Goal: Task Accomplishment & Management: Manage account settings

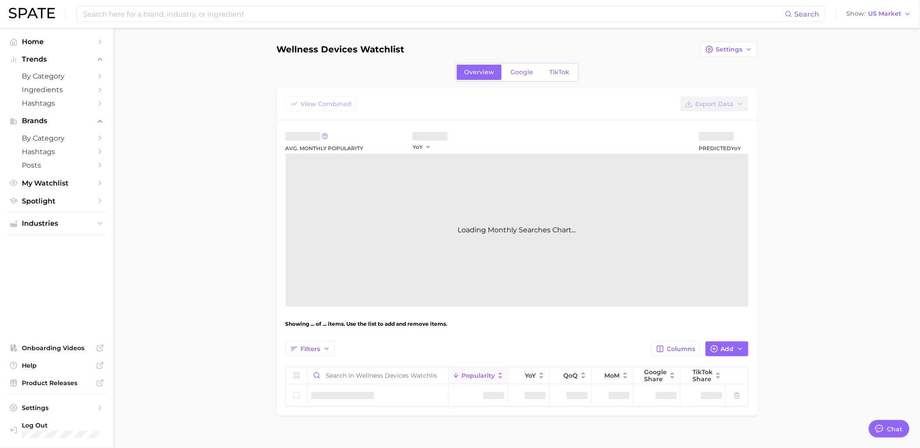
type textarea "x"
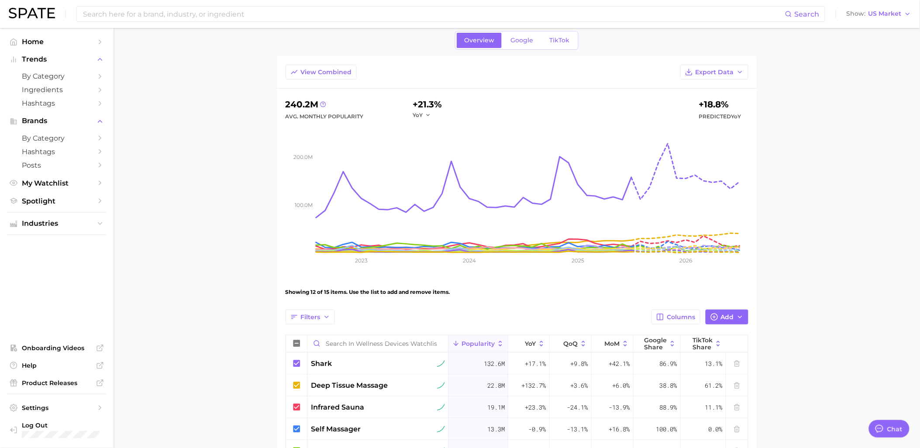
scroll to position [48, 0]
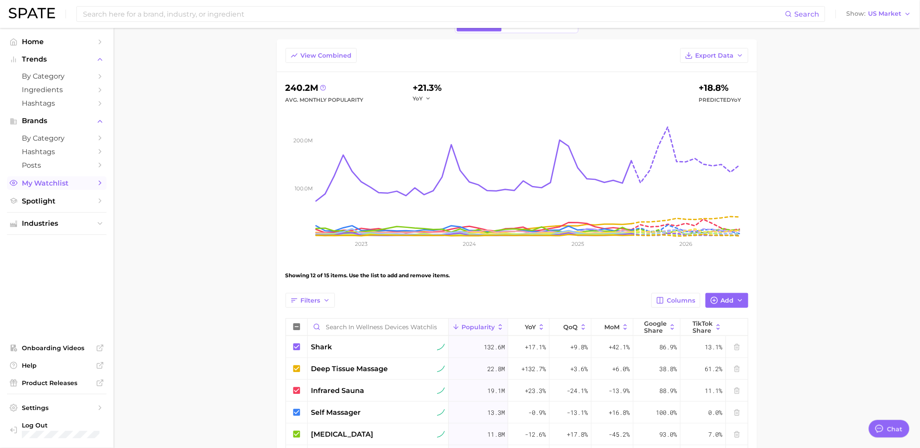
click at [53, 183] on span "My Watchlist" at bounding box center [57, 183] width 70 height 8
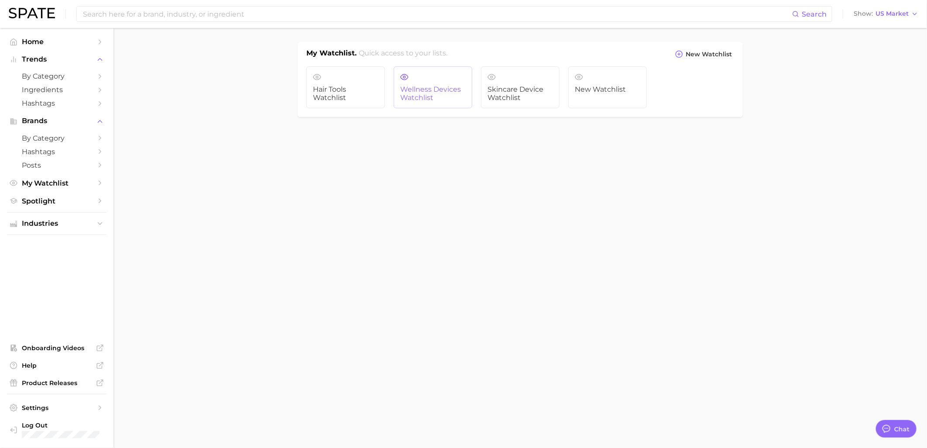
click at [404, 85] on link "Wellness Devices Watchlist" at bounding box center [433, 87] width 79 height 42
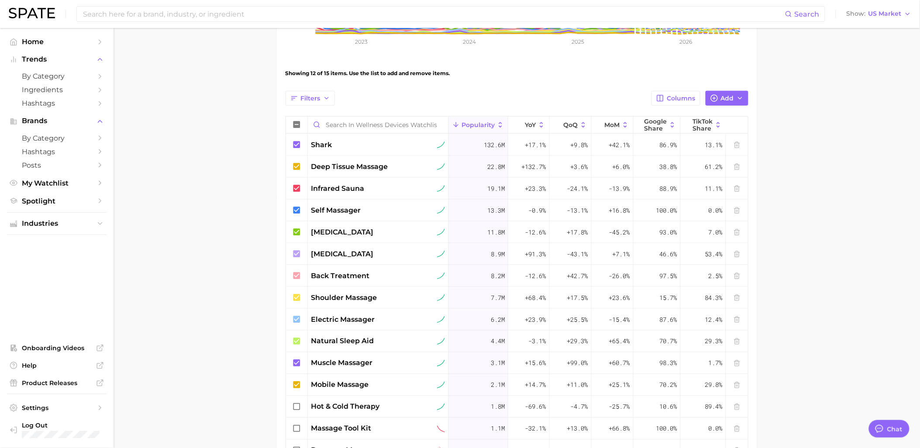
scroll to position [291, 0]
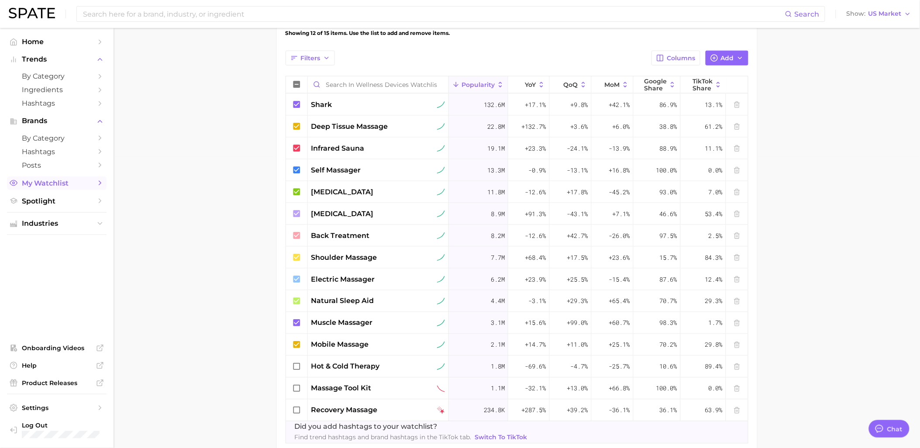
click at [53, 179] on link "My Watchlist" at bounding box center [57, 183] width 100 height 14
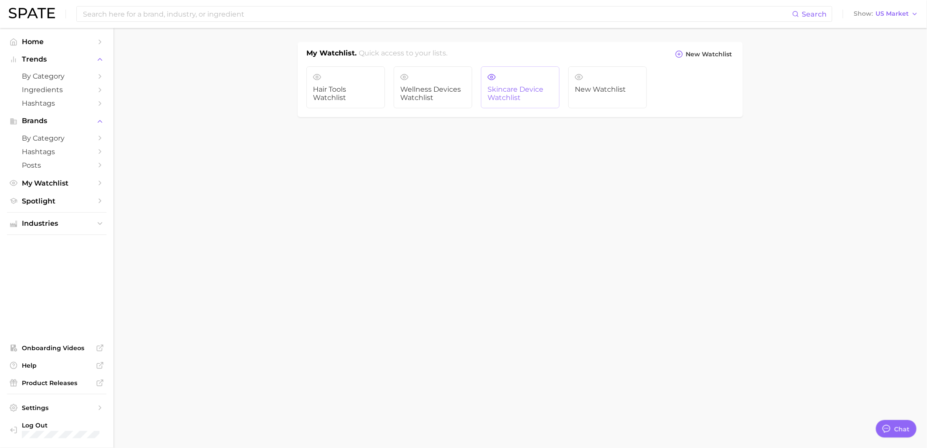
click at [506, 79] on link "Skincare Device Watchlist" at bounding box center [520, 87] width 79 height 42
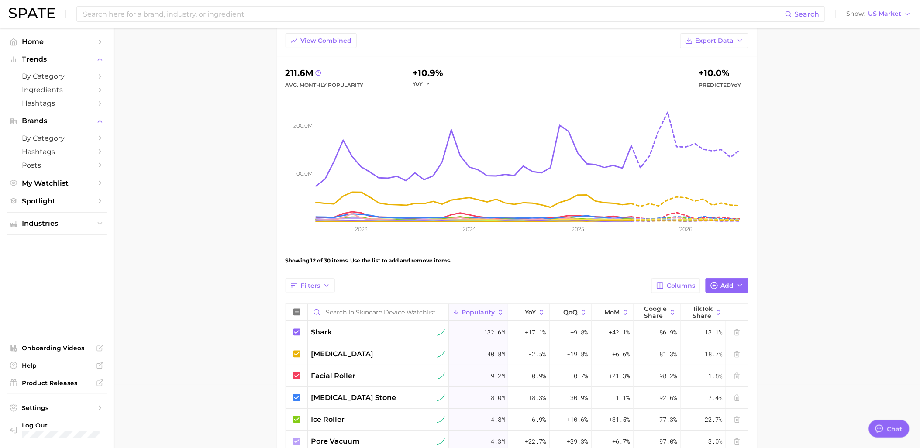
scroll to position [97, 0]
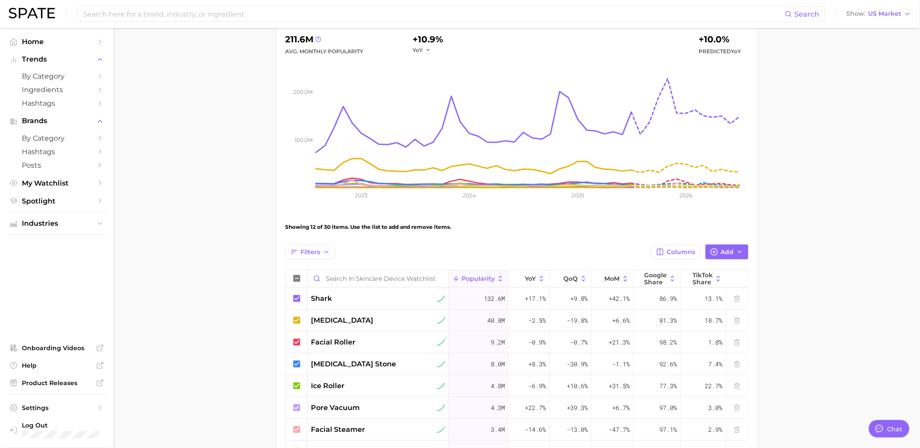
drag, startPoint x: 316, startPoint y: 297, endPoint x: 265, endPoint y: 290, distance: 51.1
click at [265, 290] on main "Skincare Device Watchlist Settings Overview Google TikTok View Combined Export …" at bounding box center [517, 350] width 807 height 839
click at [45, 140] on span "by Category" at bounding box center [57, 138] width 70 height 8
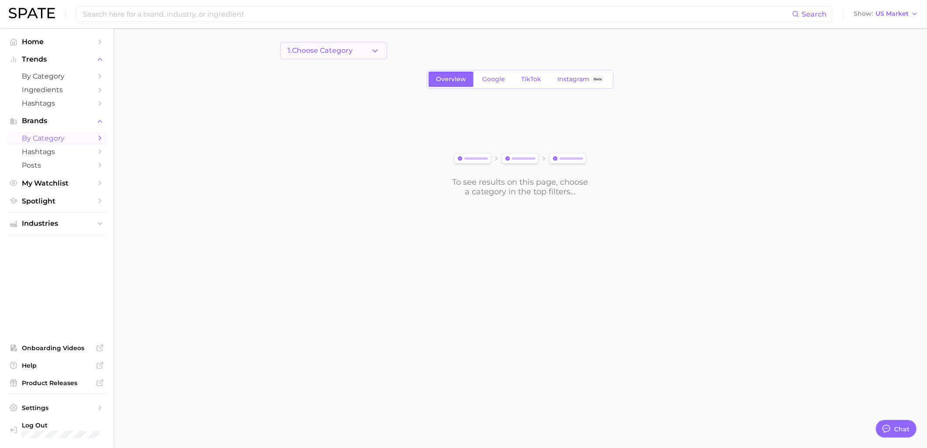
click at [353, 51] on span "1. Choose Category" at bounding box center [320, 51] width 65 height 8
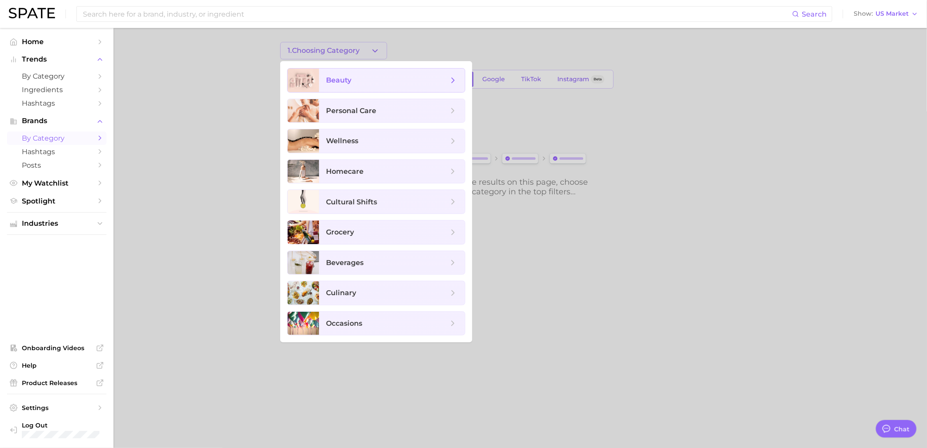
click at [361, 78] on span "beauty" at bounding box center [387, 81] width 122 height 10
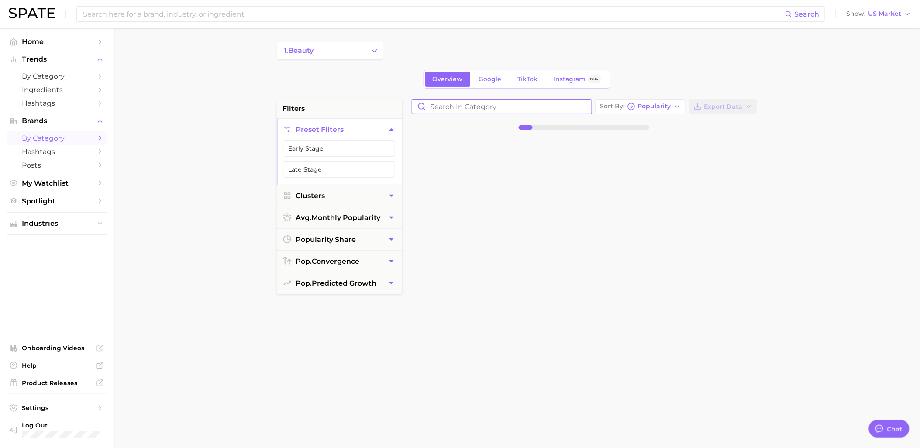
click at [499, 109] on input "Search in category" at bounding box center [501, 107] width 179 height 14
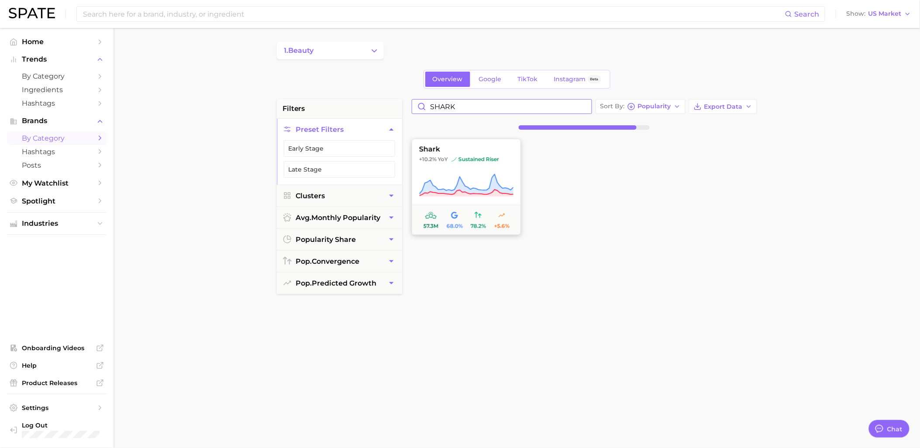
type input "SHARK"
click at [479, 180] on icon at bounding box center [466, 185] width 94 height 24
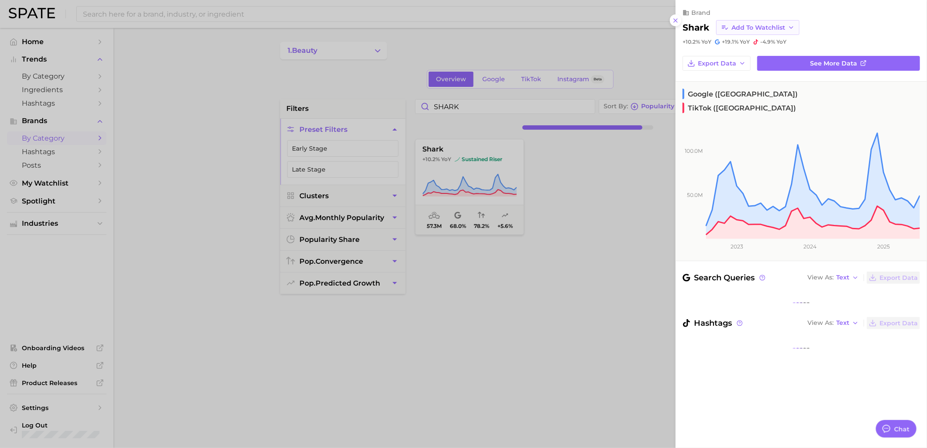
click at [780, 28] on span "Add to Watchlist" at bounding box center [759, 27] width 54 height 7
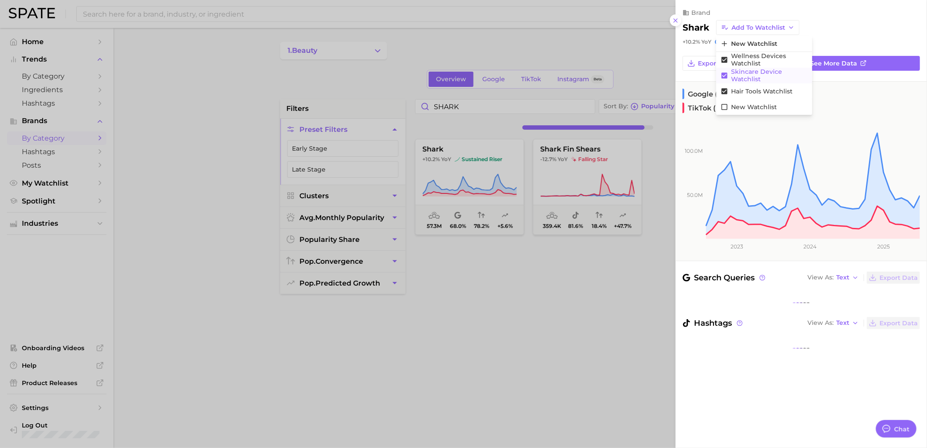
click at [725, 76] on icon at bounding box center [725, 76] width 8 height 8
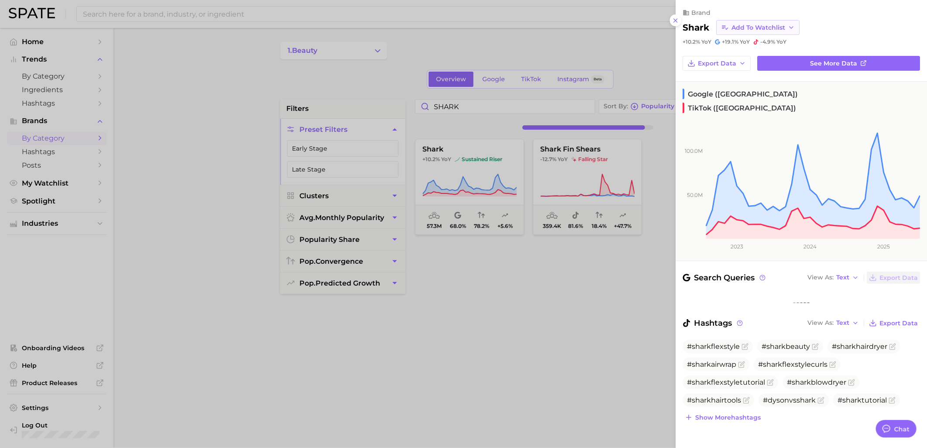
click at [767, 29] on span "Add to Watchlist" at bounding box center [759, 27] width 54 height 7
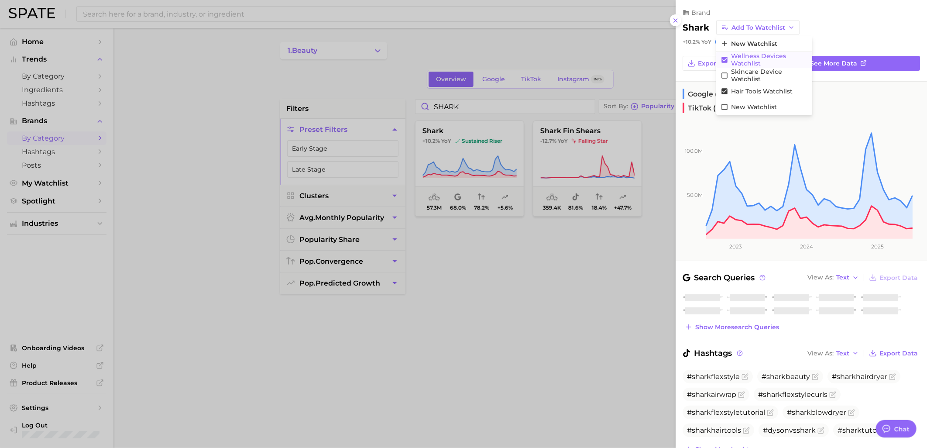
click at [723, 60] on icon at bounding box center [725, 60] width 6 height 6
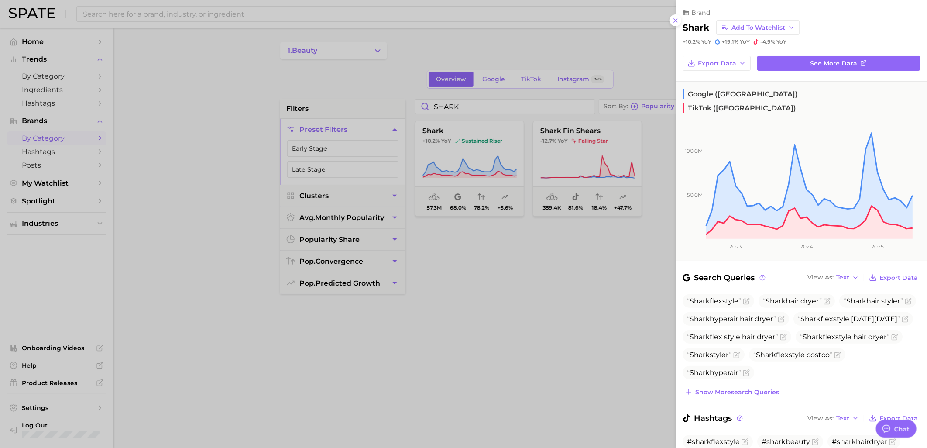
click at [551, 290] on div at bounding box center [463, 224] width 927 height 448
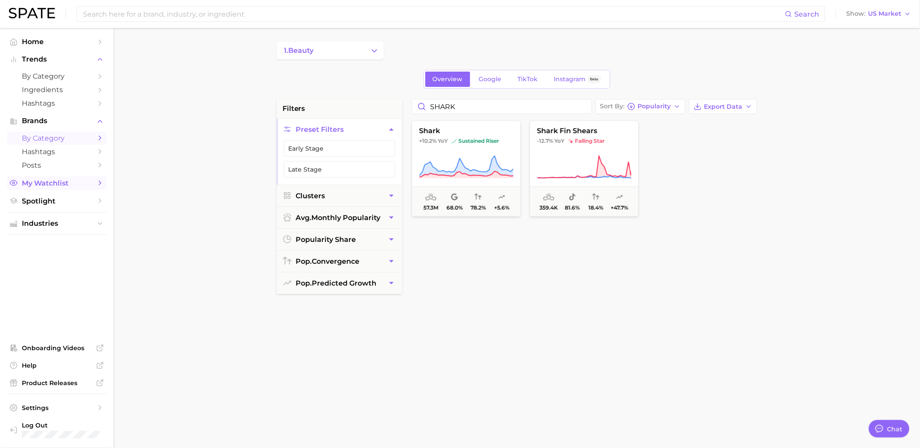
click at [52, 190] on link "My Watchlist" at bounding box center [57, 183] width 100 height 14
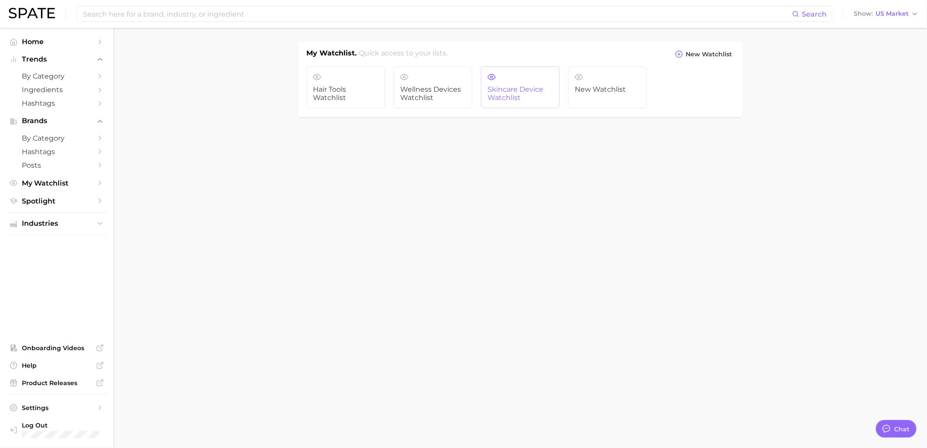
click at [520, 81] on link "Skincare Device Watchlist" at bounding box center [520, 87] width 79 height 42
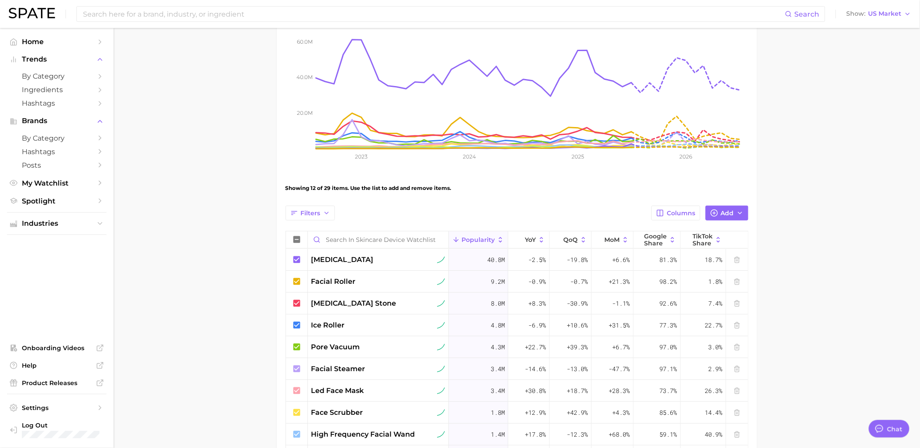
scroll to position [145, 0]
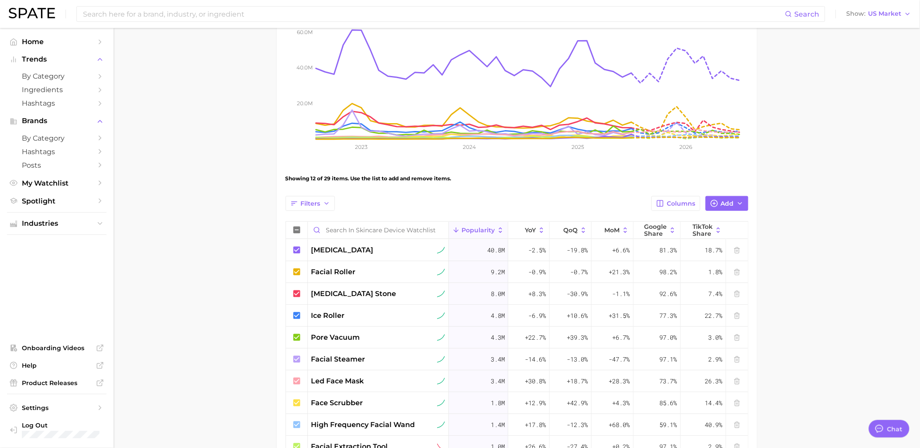
click at [209, 271] on main "Skincare Device Watchlist Settings Overview Google TikTok View Combined Export …" at bounding box center [517, 302] width 807 height 839
click at [721, 204] on span "Add" at bounding box center [727, 203] width 13 height 7
click at [773, 166] on main "Skincare Device Watchlist Settings Overview Google TikTok View Combined Export …" at bounding box center [517, 302] width 807 height 839
click at [731, 203] on span "Add" at bounding box center [727, 203] width 13 height 7
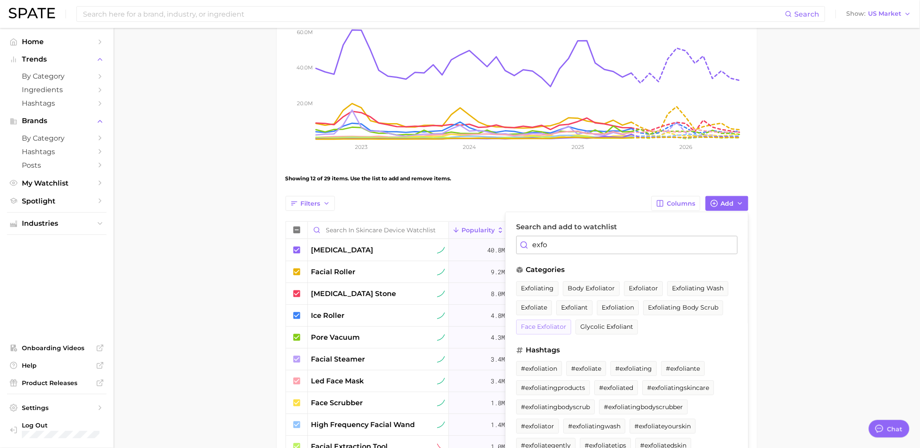
type input "exfo"
click at [571, 321] on button "face exfoliator" at bounding box center [543, 327] width 55 height 15
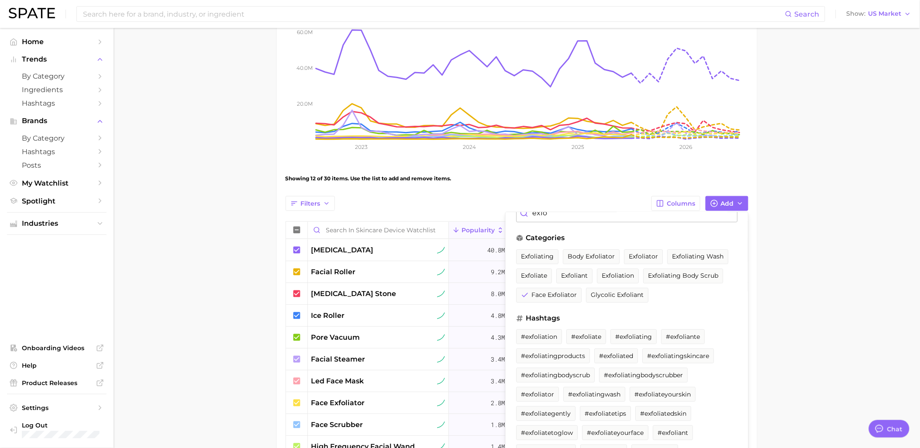
scroll to position [48, 0]
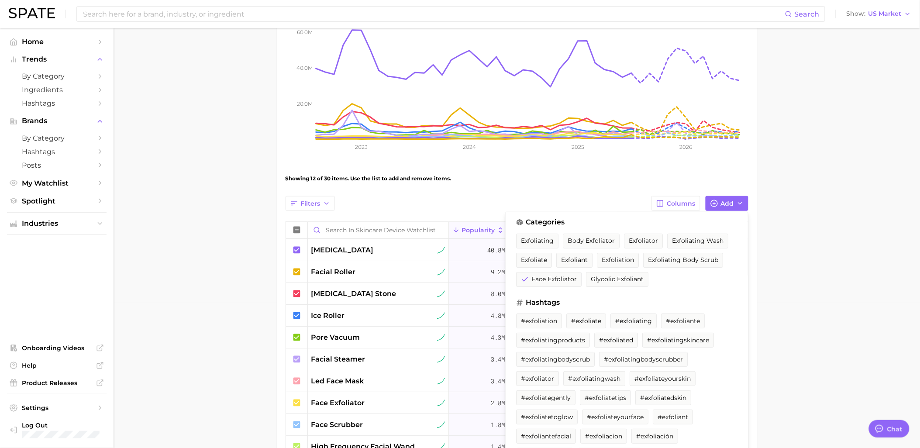
click at [838, 210] on main "Skincare Device Watchlist Settings Overview Google TikTok View Combined Export …" at bounding box center [517, 302] width 807 height 839
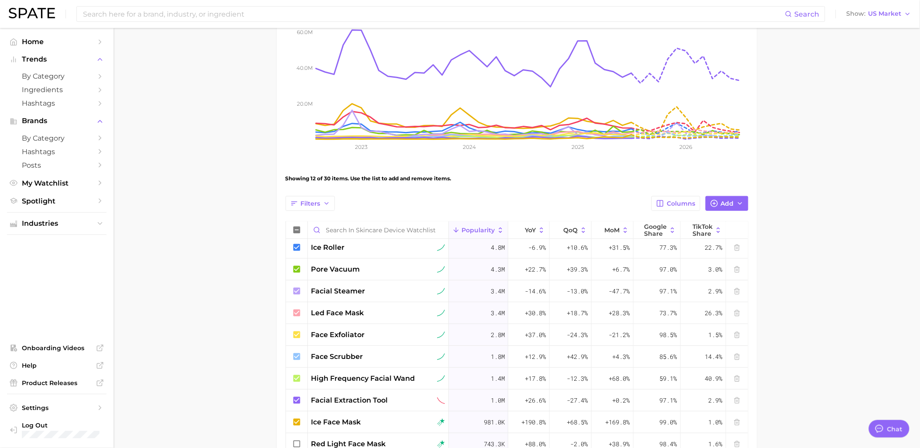
scroll to position [53, 0]
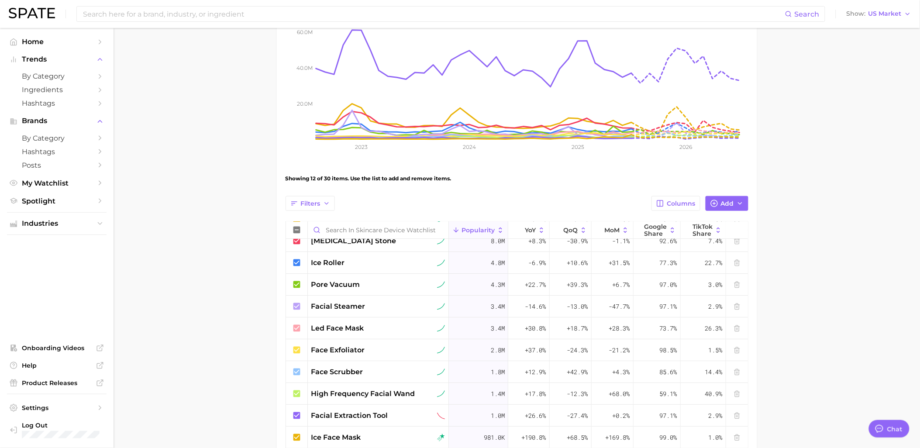
click at [814, 197] on main "Skincare Device Watchlist Settings Overview Google TikTok View Combined Export …" at bounding box center [517, 302] width 807 height 839
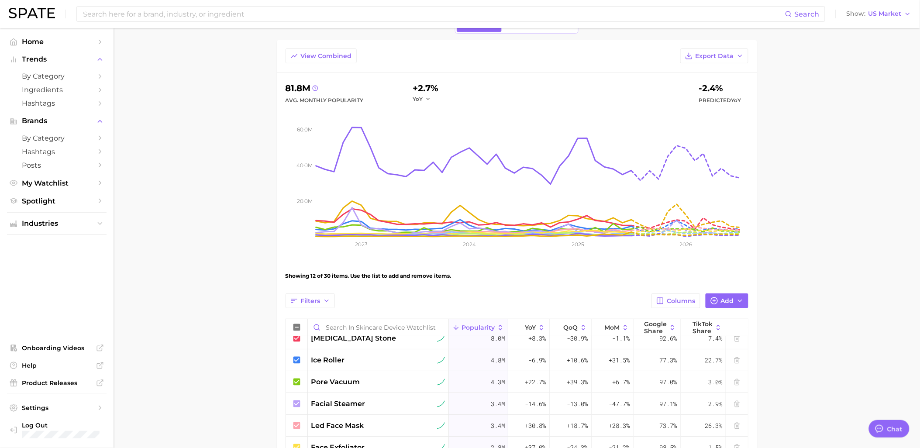
scroll to position [0, 0]
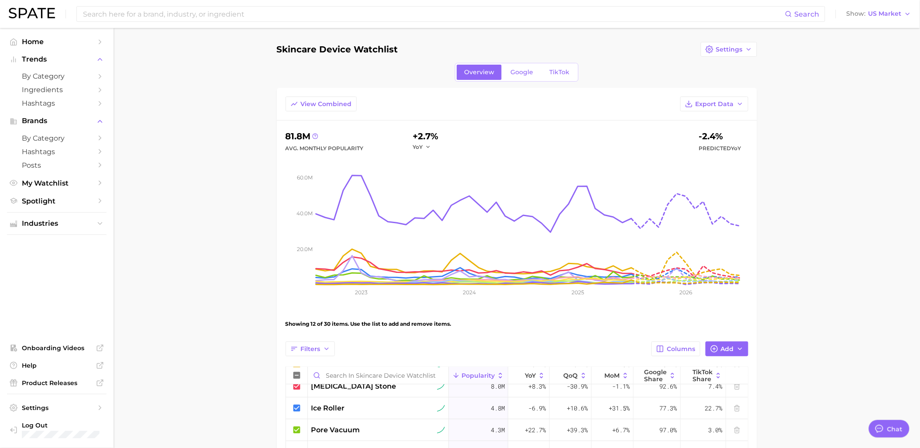
click at [870, 217] on main "Skincare Device Watchlist Settings Overview Google TikTok View Combined Export …" at bounding box center [517, 447] width 807 height 839
